Goal: Task Accomplishment & Management: Manage account settings

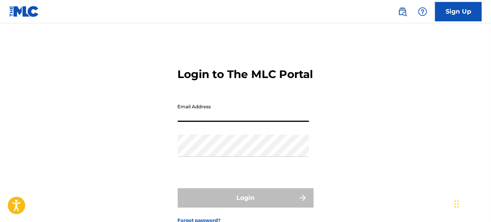
click at [231, 120] on input "Email Address" at bounding box center [243, 111] width 131 height 22
type input "[EMAIL_ADDRESS][DOMAIN_NAME]"
click at [198, 159] on div "Password" at bounding box center [243, 152] width 131 height 35
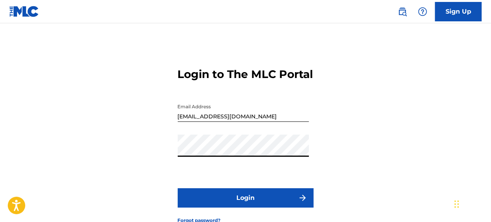
click at [178, 188] on button "Login" at bounding box center [246, 197] width 136 height 19
click at [210, 208] on button "Login" at bounding box center [246, 197] width 136 height 19
click at [178, 188] on button "Login" at bounding box center [246, 197] width 136 height 19
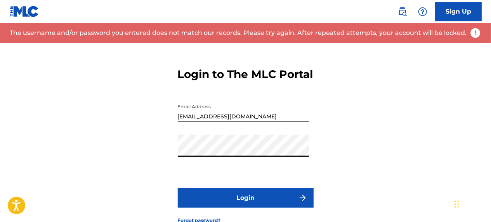
click at [178, 188] on button "Login" at bounding box center [246, 197] width 136 height 19
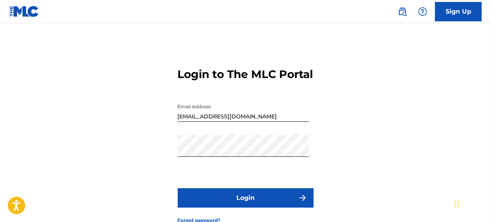
click at [241, 208] on button "Login" at bounding box center [246, 197] width 136 height 19
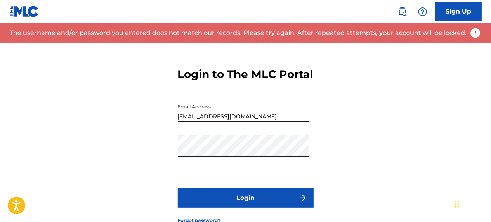
click at [227, 208] on button "Login" at bounding box center [246, 197] width 136 height 19
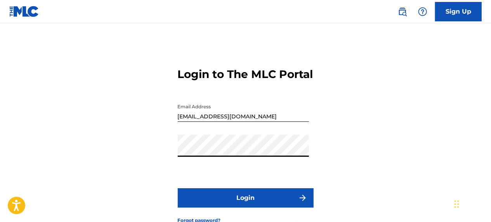
click at [178, 188] on button "Login" at bounding box center [246, 197] width 136 height 19
click at [225, 208] on button "Login" at bounding box center [246, 197] width 136 height 19
click at [239, 208] on button "Login" at bounding box center [246, 197] width 136 height 19
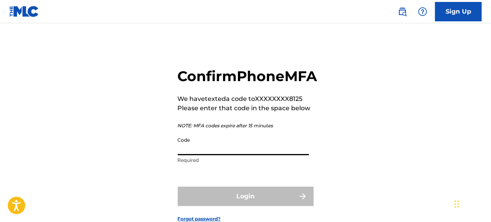
click at [189, 155] on input "Code" at bounding box center [243, 144] width 131 height 22
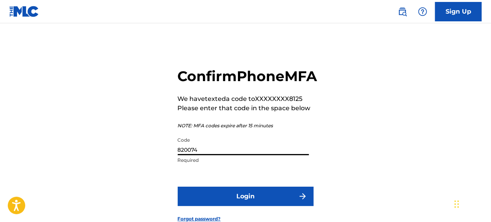
type input "820074"
click at [237, 206] on button "Login" at bounding box center [246, 196] width 136 height 19
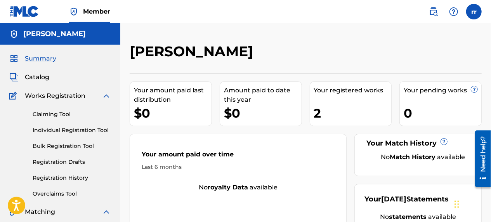
click at [478, 11] on label at bounding box center [474, 12] width 16 height 16
click at [474, 12] on input "rr raymond robinson rayrobin423@gmail.com Notification Preferences Profile Log …" at bounding box center [474, 12] width 0 height 0
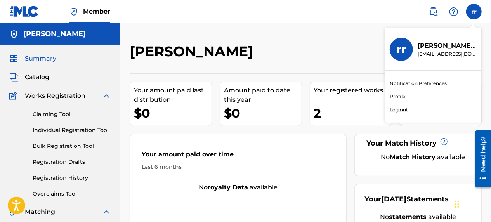
click at [396, 93] on link "Profile" at bounding box center [398, 96] width 16 height 7
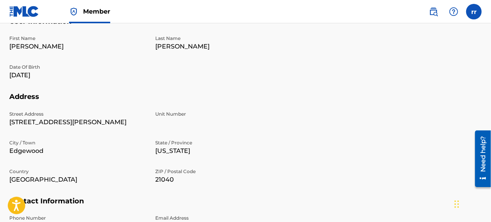
scroll to position [57, 0]
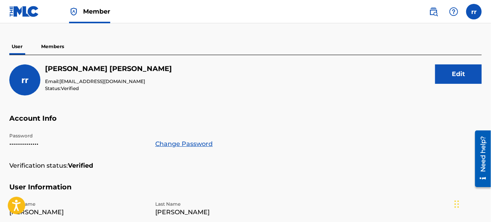
click at [443, 69] on button "Edit" at bounding box center [458, 73] width 47 height 19
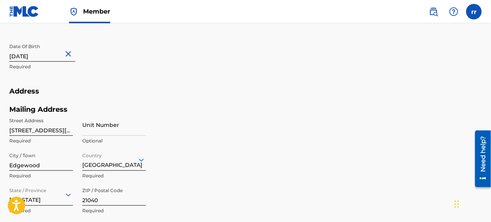
scroll to position [271, 0]
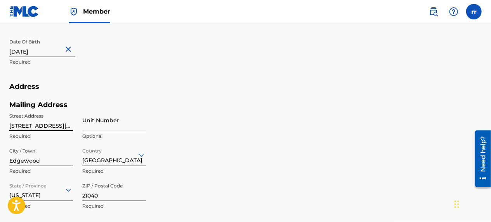
click at [63, 127] on input "1938 Eloise lane" at bounding box center [41, 120] width 64 height 22
type input "1"
type input "3200 arlington place"
type input "United States"
type input "VIRGINIA"
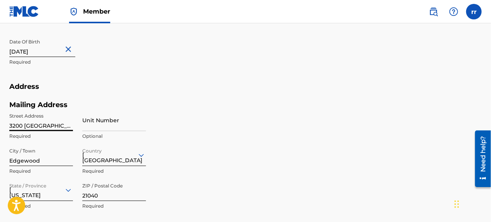
type input "1"
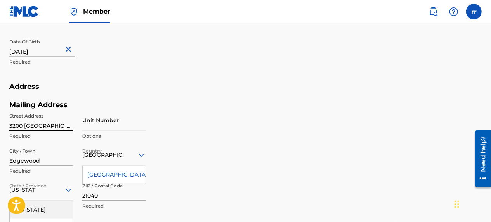
scroll to position [433, 0]
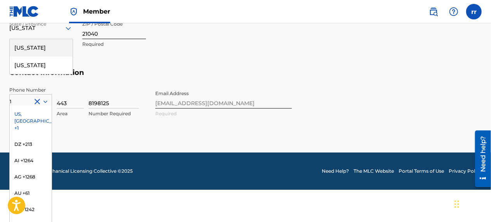
click at [155, 61] on div "Mailing Address Street Address 3200 arlington place Required Unit Number Option…" at bounding box center [150, 4] width 283 height 130
click at [22, 41] on div "Virginia" at bounding box center [41, 47] width 63 height 17
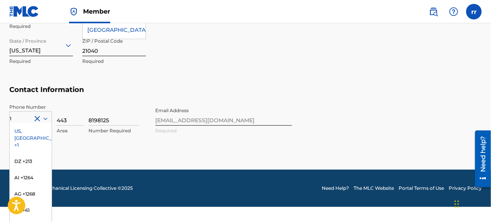
scroll to position [416, 0]
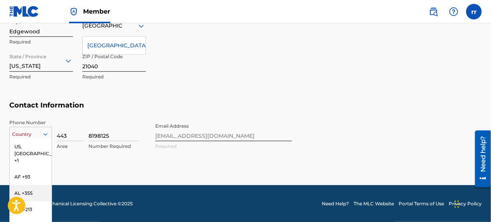
scroll to position [433, 0]
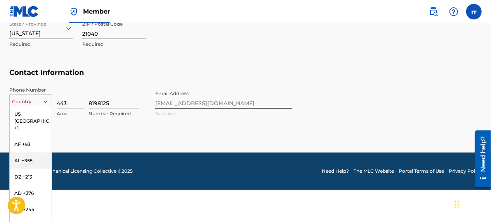
click at [31, 106] on div "216 results available. Use Up and Down to choose options, press Enter to select…" at bounding box center [30, 100] width 43 height 12
click at [28, 115] on div "US, CA +1" at bounding box center [31, 121] width 42 height 30
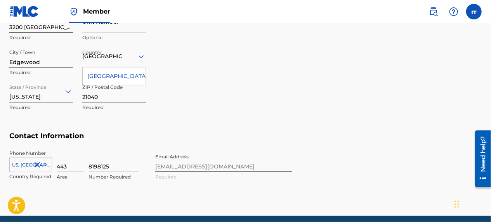
scroll to position [370, 0]
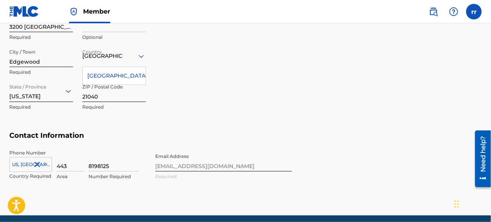
click at [129, 77] on div "United States" at bounding box center [114, 75] width 63 height 17
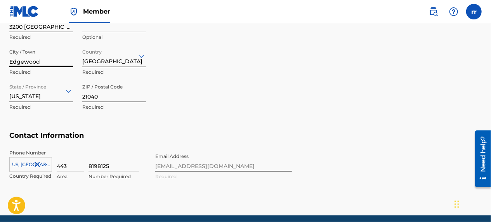
click at [47, 62] on input "Edgewood" at bounding box center [41, 56] width 64 height 22
type input "E"
type input "Portmouth"
click at [110, 94] on input "21040" at bounding box center [114, 91] width 64 height 22
type input "23707"
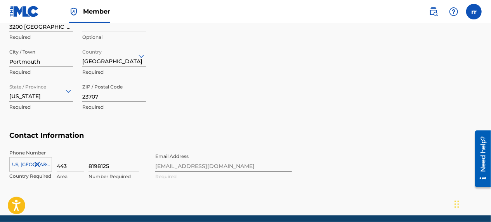
click at [264, 75] on div "Mailing Address Street Address 3200 arlington place Required Unit Number Option…" at bounding box center [150, 67] width 283 height 130
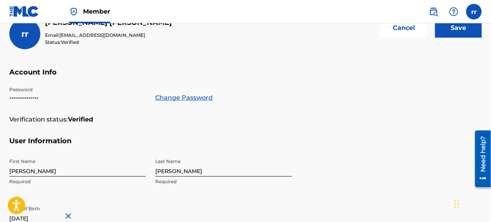
scroll to position [103, 0]
click at [454, 30] on input "Save" at bounding box center [458, 28] width 47 height 19
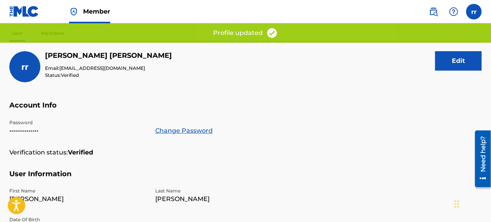
scroll to position [0, 0]
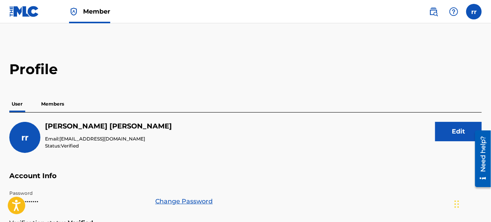
click at [474, 11] on label at bounding box center [474, 12] width 16 height 16
click at [474, 12] on input "rr raymond robinson rayrobin423@gmail.com Notification Preferences Profile Log …" at bounding box center [474, 12] width 0 height 0
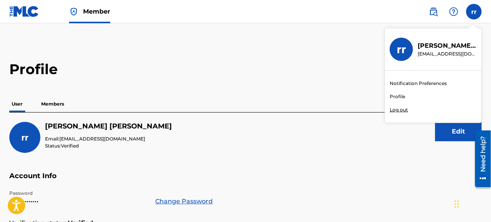
click at [417, 81] on link "Notification Preferences" at bounding box center [418, 83] width 57 height 7
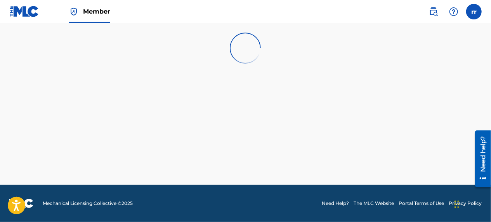
click at [478, 150] on div "Need help?" at bounding box center [483, 154] width 10 height 36
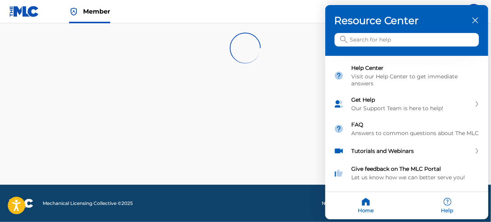
click at [194, 146] on div at bounding box center [245, 111] width 491 height 222
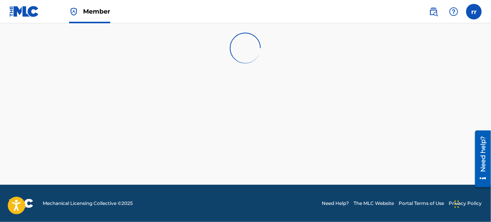
click at [198, 102] on main at bounding box center [245, 104] width 491 height 162
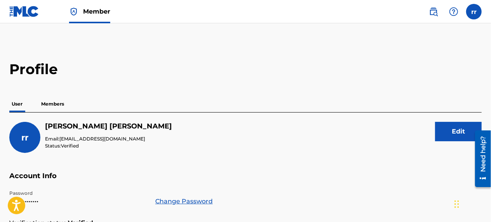
click at [25, 12] on img at bounding box center [24, 11] width 30 height 11
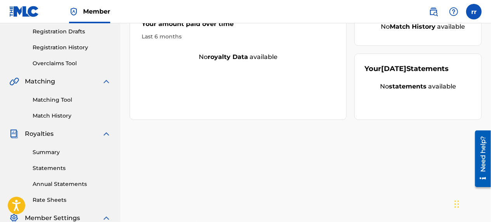
scroll to position [129, 0]
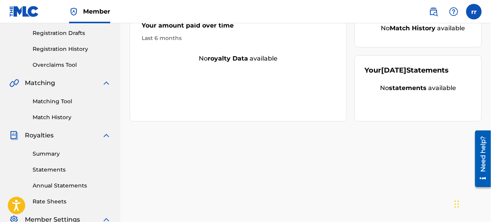
click at [57, 64] on link "Overclaims Tool" at bounding box center [72, 65] width 78 height 8
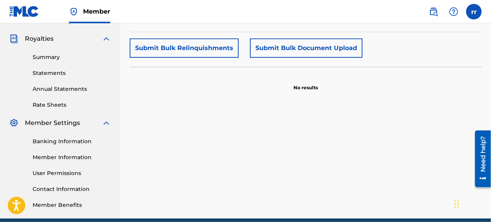
scroll to position [259, 0]
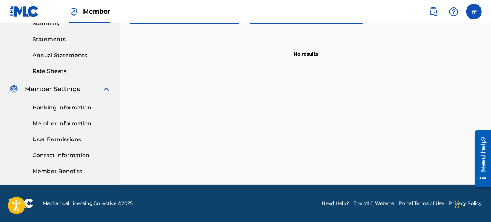
click at [63, 154] on link "Contact Information" at bounding box center [72, 155] width 78 height 8
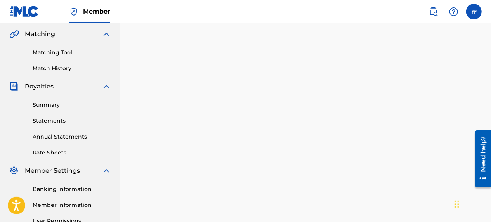
scroll to position [259, 0]
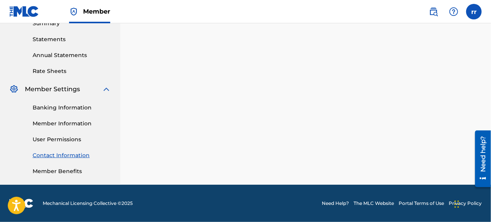
click at [481, 162] on div "Need help?" at bounding box center [483, 154] width 10 height 36
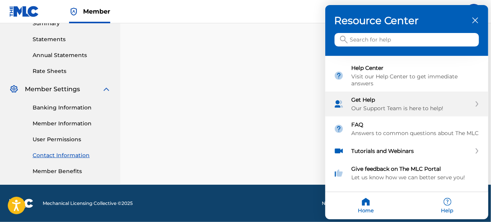
click at [370, 107] on div "Our Support Team is here to help!" at bounding box center [412, 108] width 120 height 7
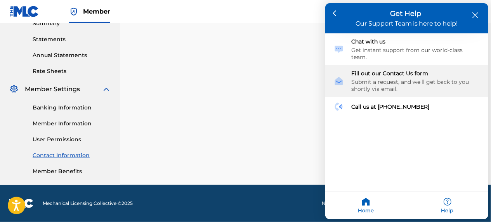
click at [359, 78] on div "Submit a request, and we'll get back to you shortly via email." at bounding box center [416, 85] width 128 height 14
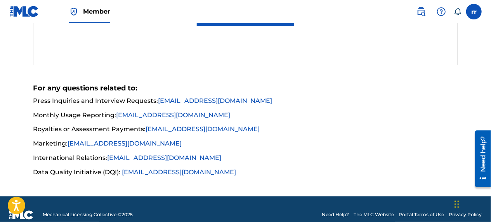
scroll to position [622, 0]
